Goal: Check status: Check status

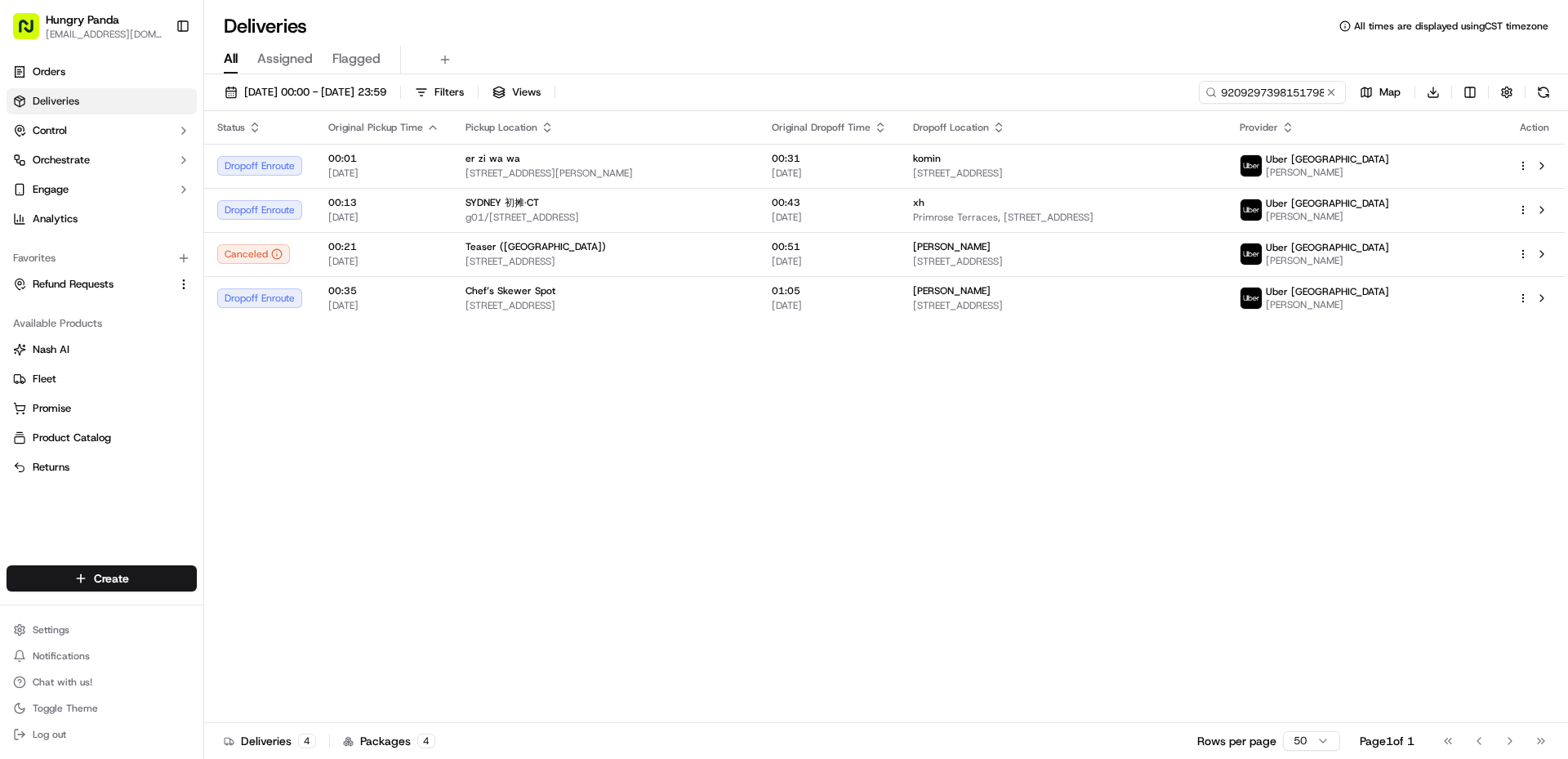
type input "9209297398151798262022"
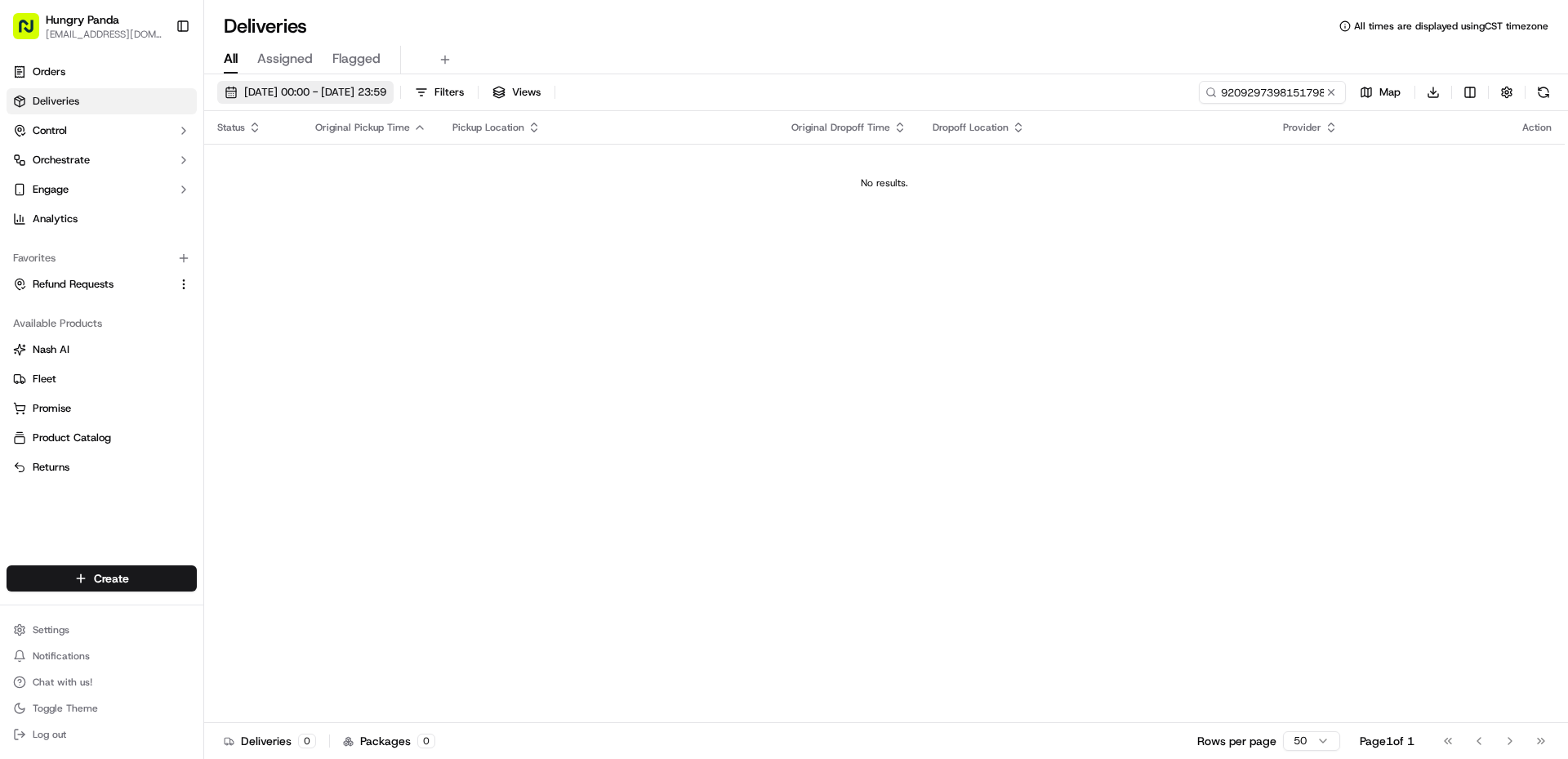
click at [267, 89] on span "[DATE] 00:00 - [DATE] 23:59" at bounding box center [315, 92] width 142 height 15
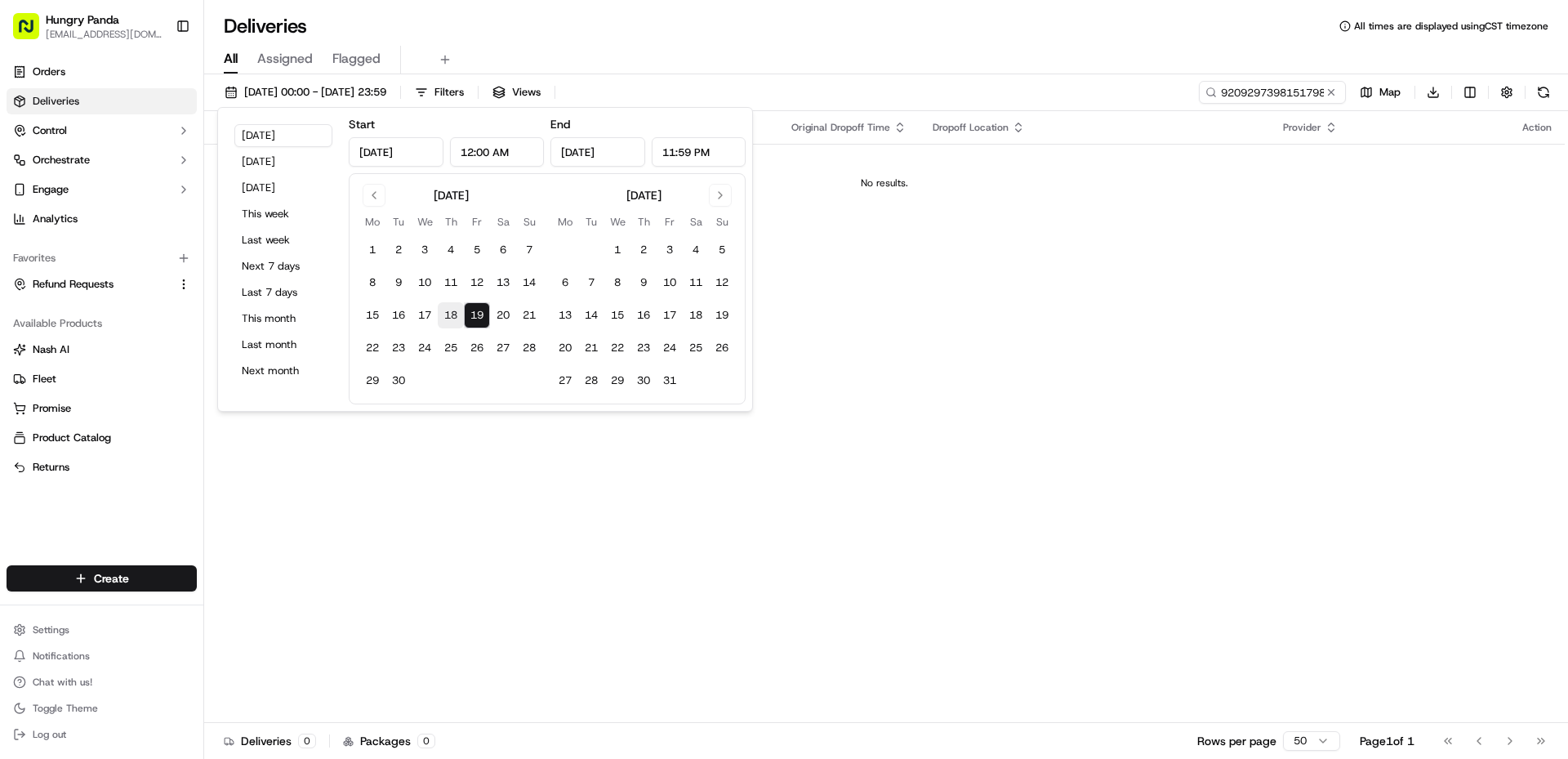
click at [447, 316] on button "18" at bounding box center [451, 316] width 26 height 26
type input "[DATE]"
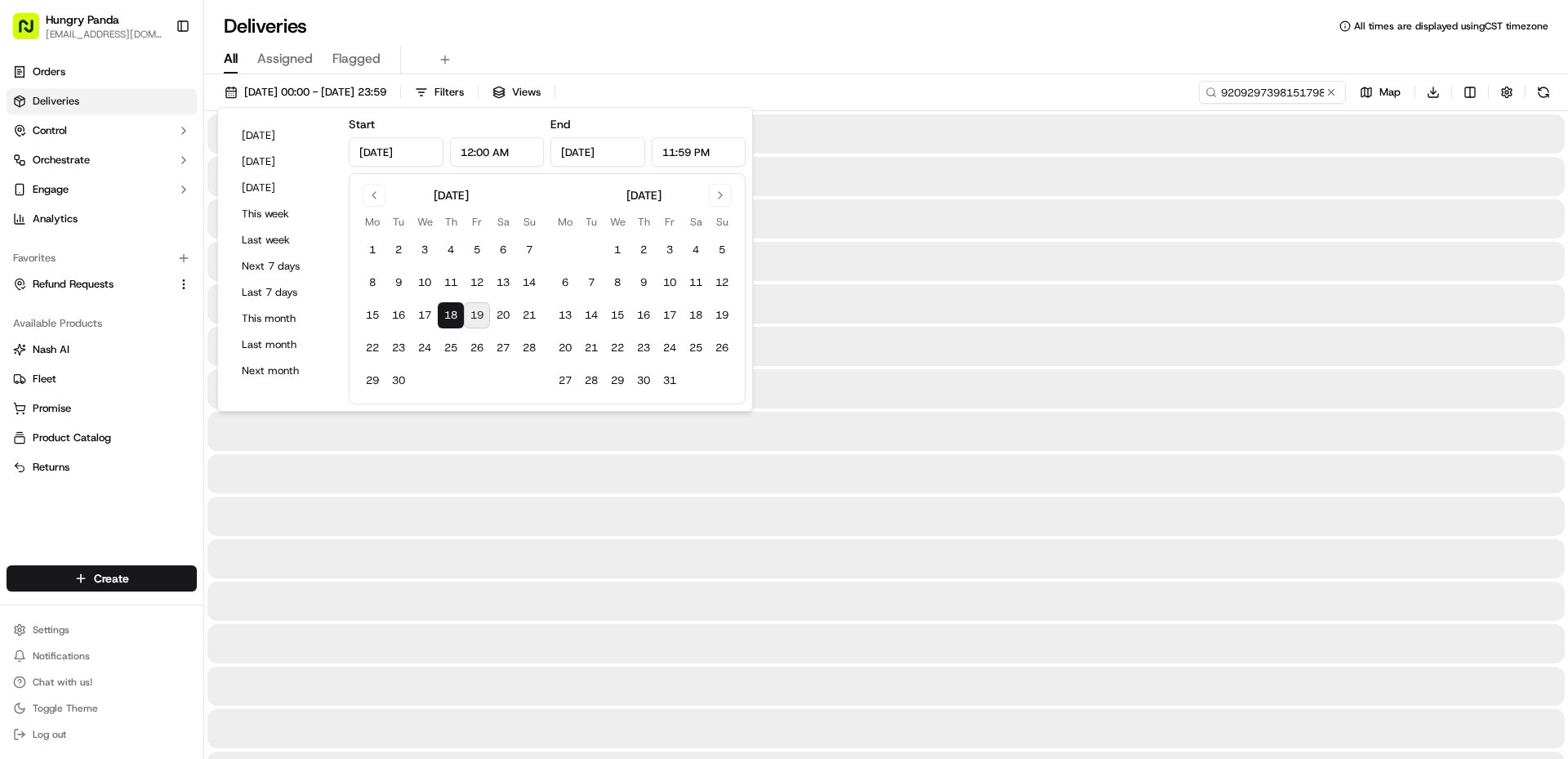
click at [474, 316] on button "19" at bounding box center [477, 316] width 26 height 26
type input "[DATE]"
click at [766, 533] on div at bounding box center [887, 516] width 1358 height 39
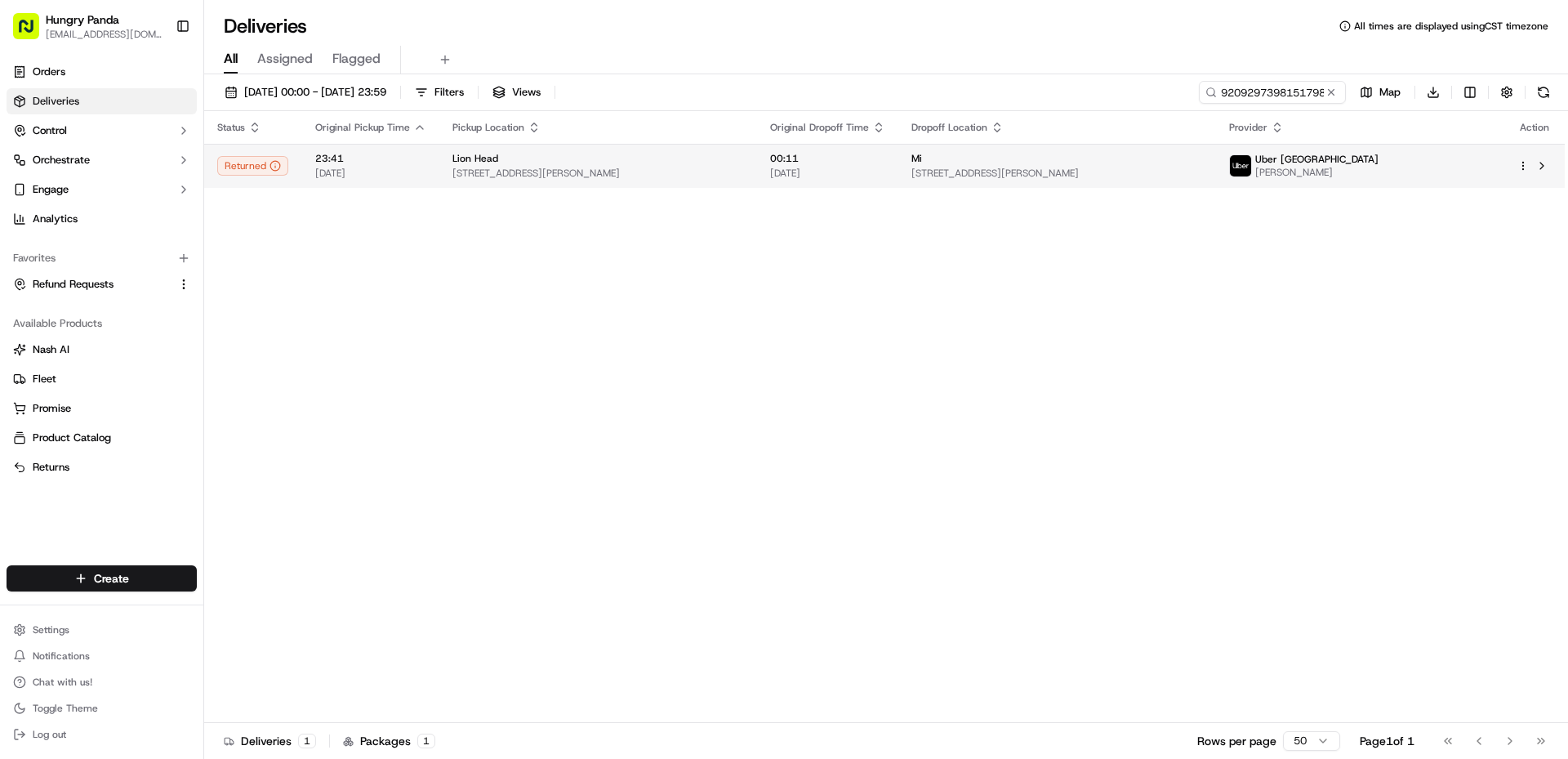
click at [757, 183] on td "Lion Head [STREET_ADDRESS][PERSON_NAME]" at bounding box center [599, 165] width 318 height 44
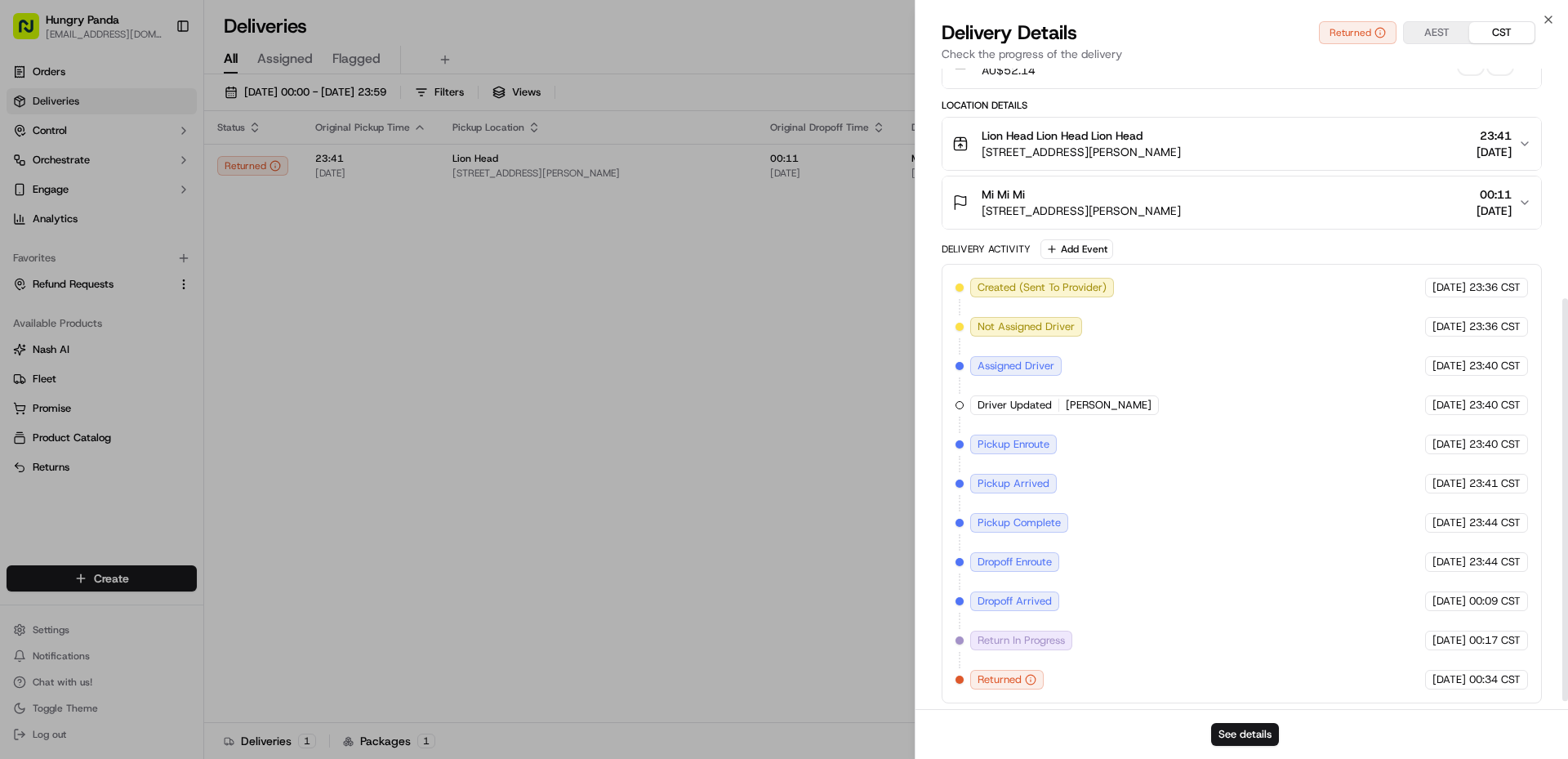
scroll to position [377, 0]
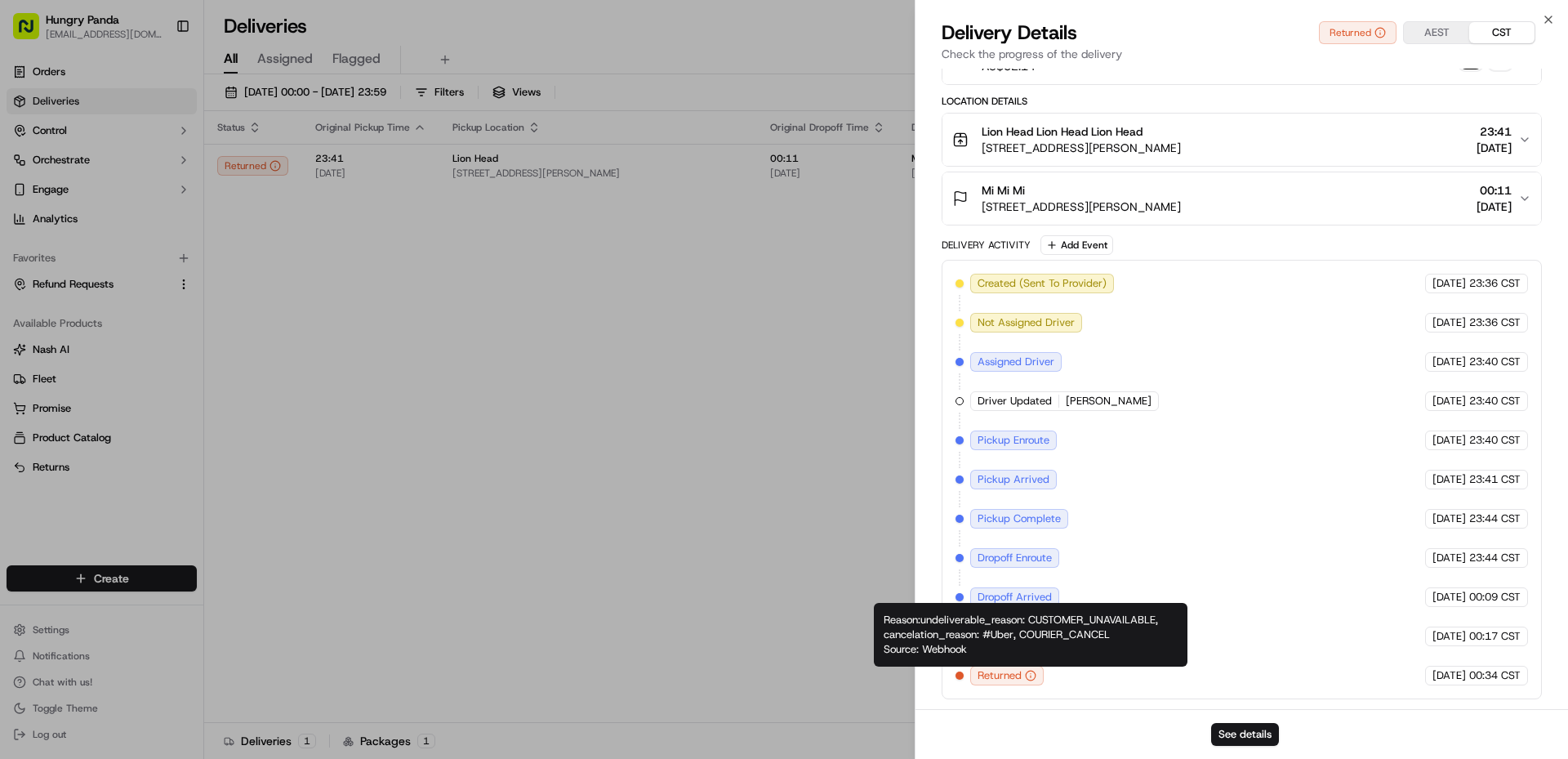
click at [1029, 678] on icon "button" at bounding box center [1030, 675] width 11 height 11
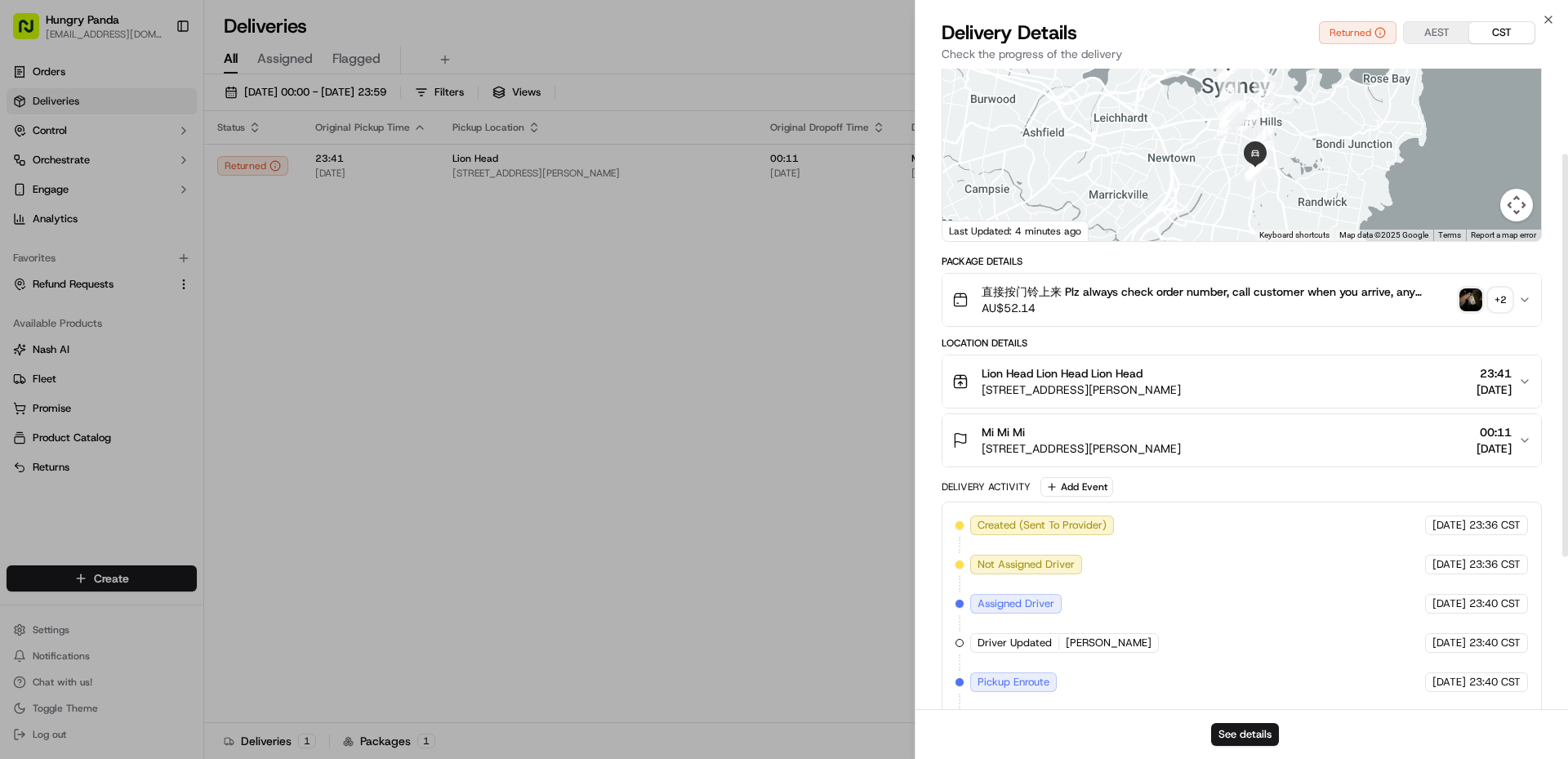
scroll to position [0, 0]
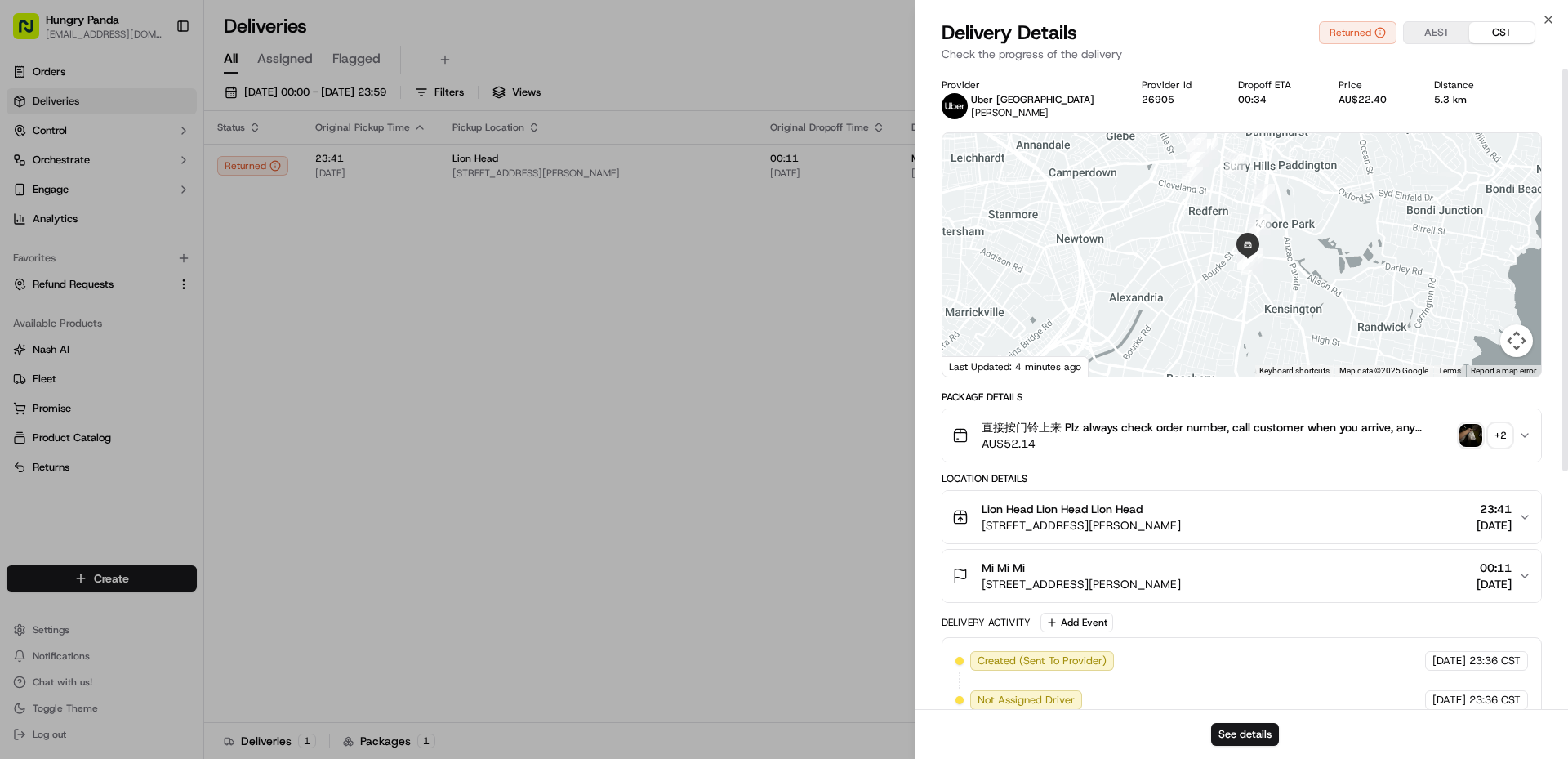
click at [1460, 434] on img "button" at bounding box center [1471, 436] width 23 height 23
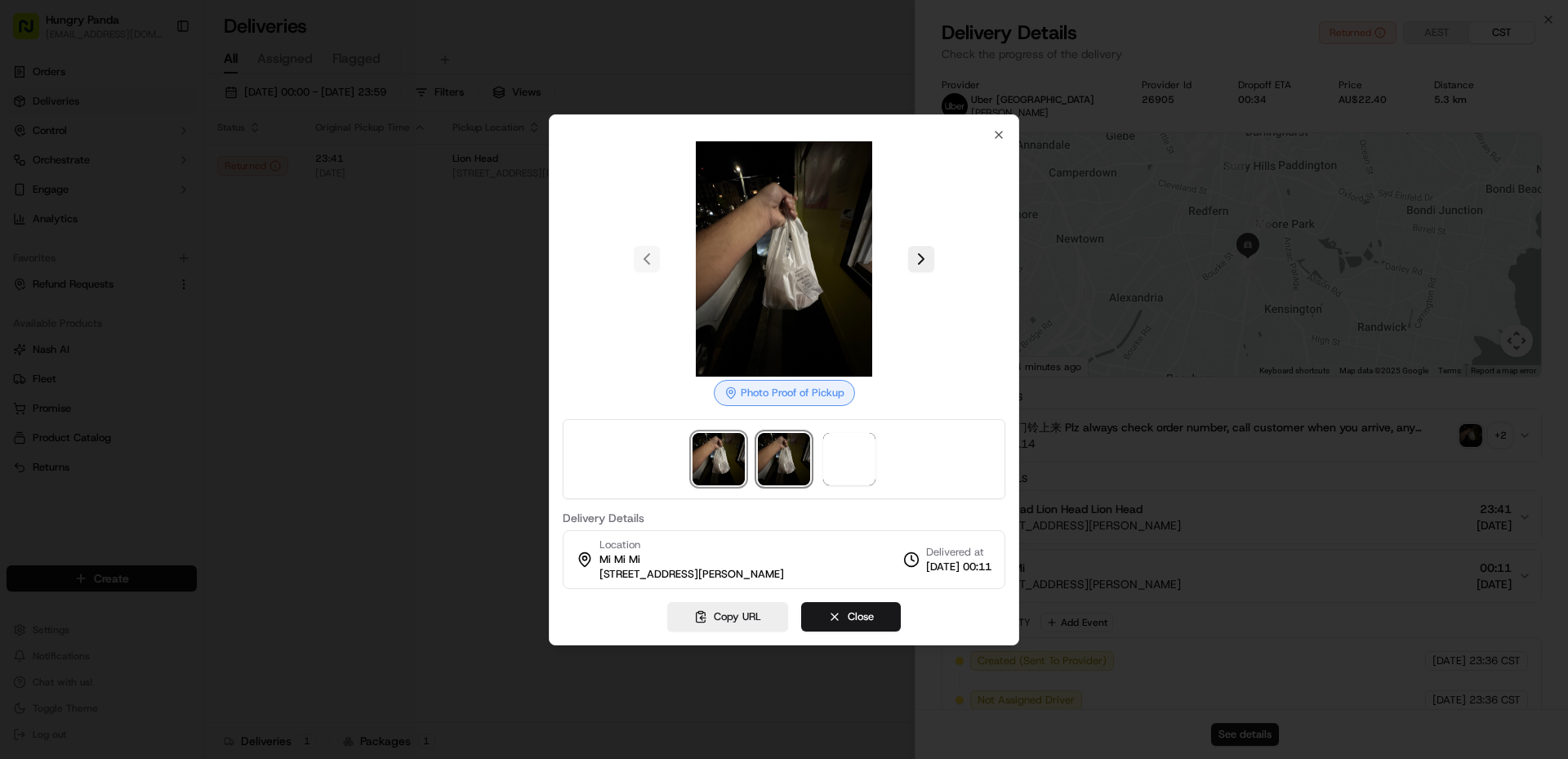
click at [791, 463] on img at bounding box center [784, 459] width 52 height 52
click at [860, 463] on span at bounding box center [849, 459] width 52 height 52
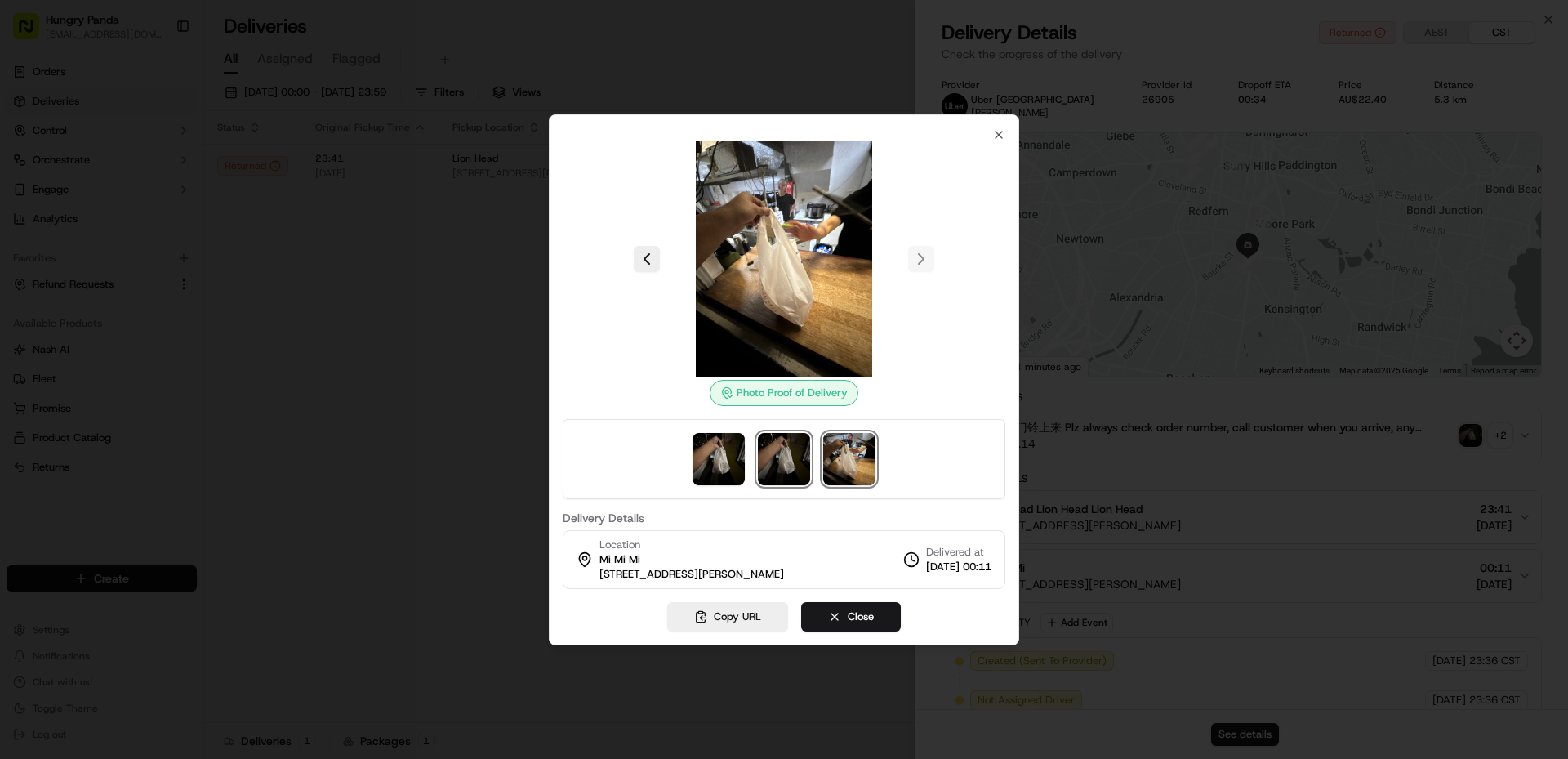
click at [799, 461] on img at bounding box center [784, 459] width 52 height 52
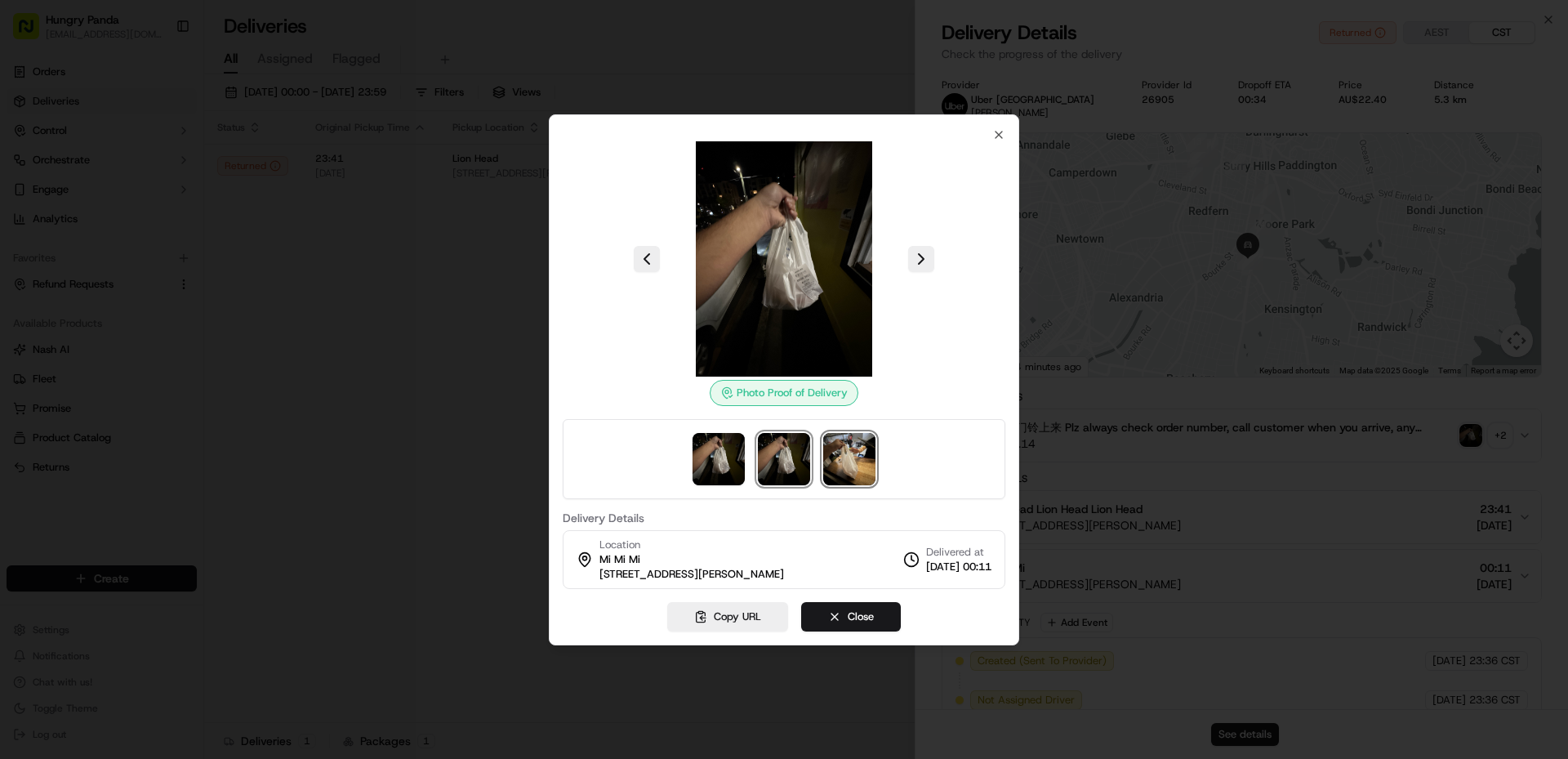
click at [856, 458] on img at bounding box center [849, 459] width 52 height 52
